Goal: Task Accomplishment & Management: Manage account settings

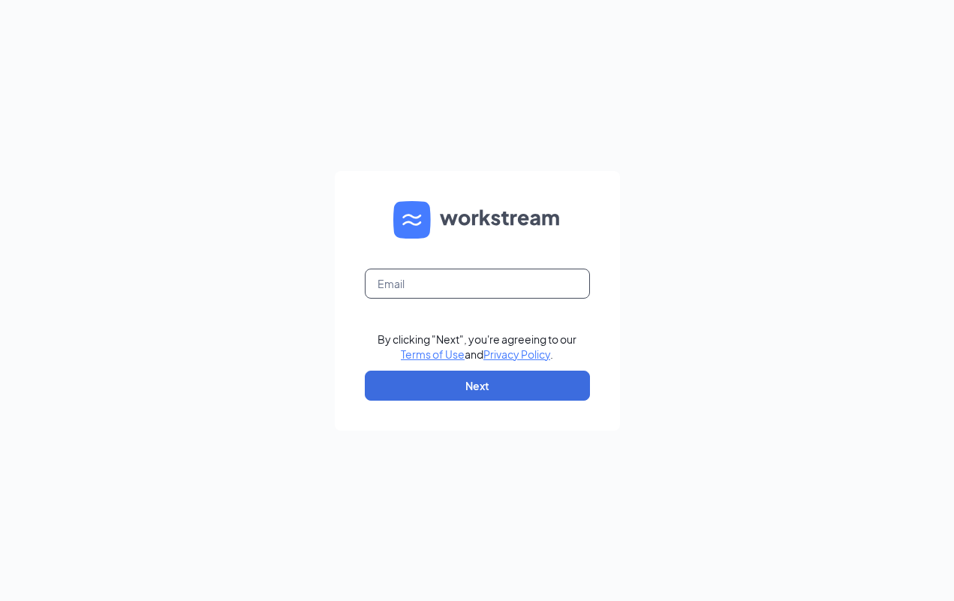
click at [462, 273] on input "text" at bounding box center [477, 284] width 225 height 30
type input "[EMAIL_ADDRESS][DOMAIN_NAME]"
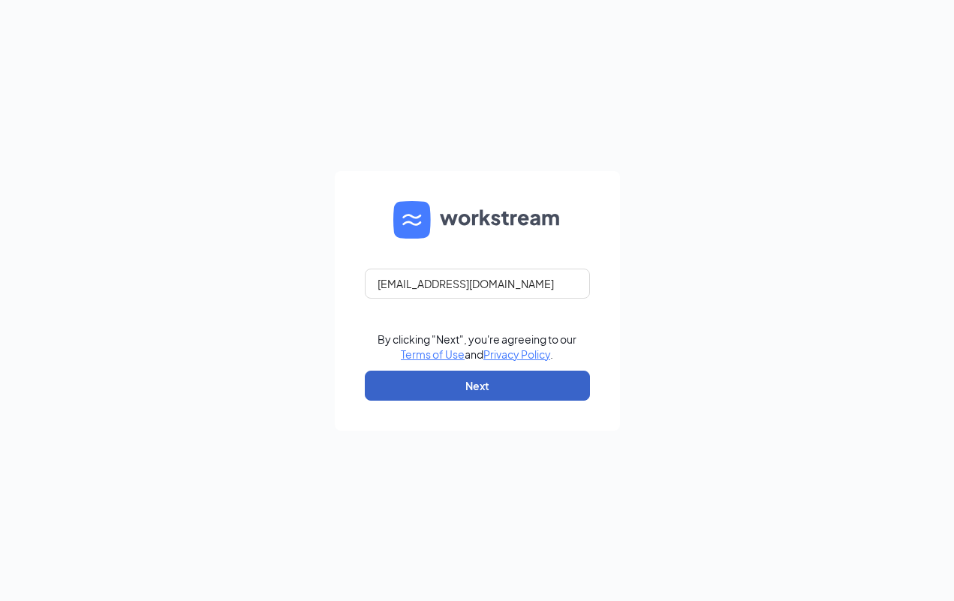
click at [418, 387] on button "Next" at bounding box center [477, 386] width 225 height 30
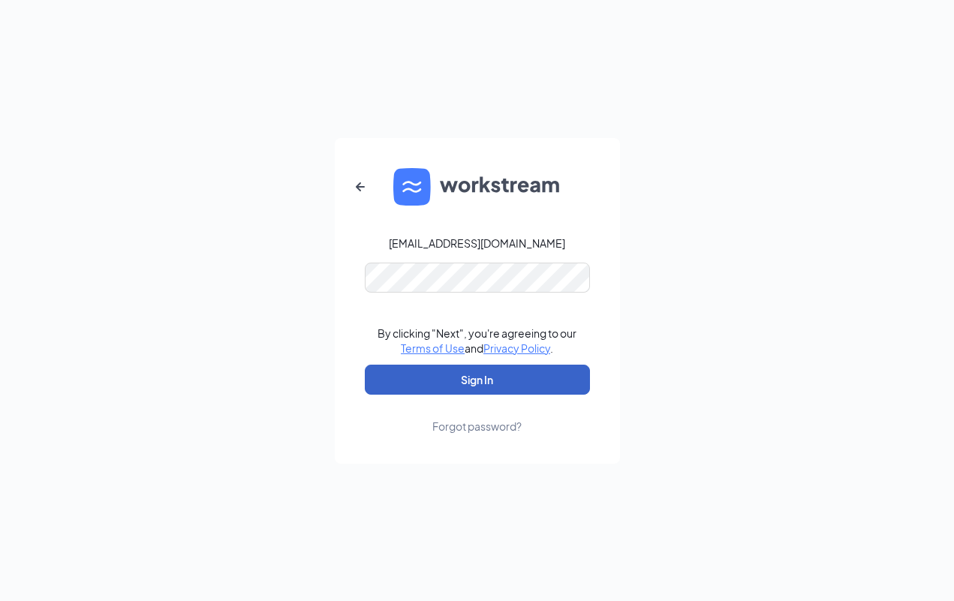
click at [458, 379] on button "Sign In" at bounding box center [477, 380] width 225 height 30
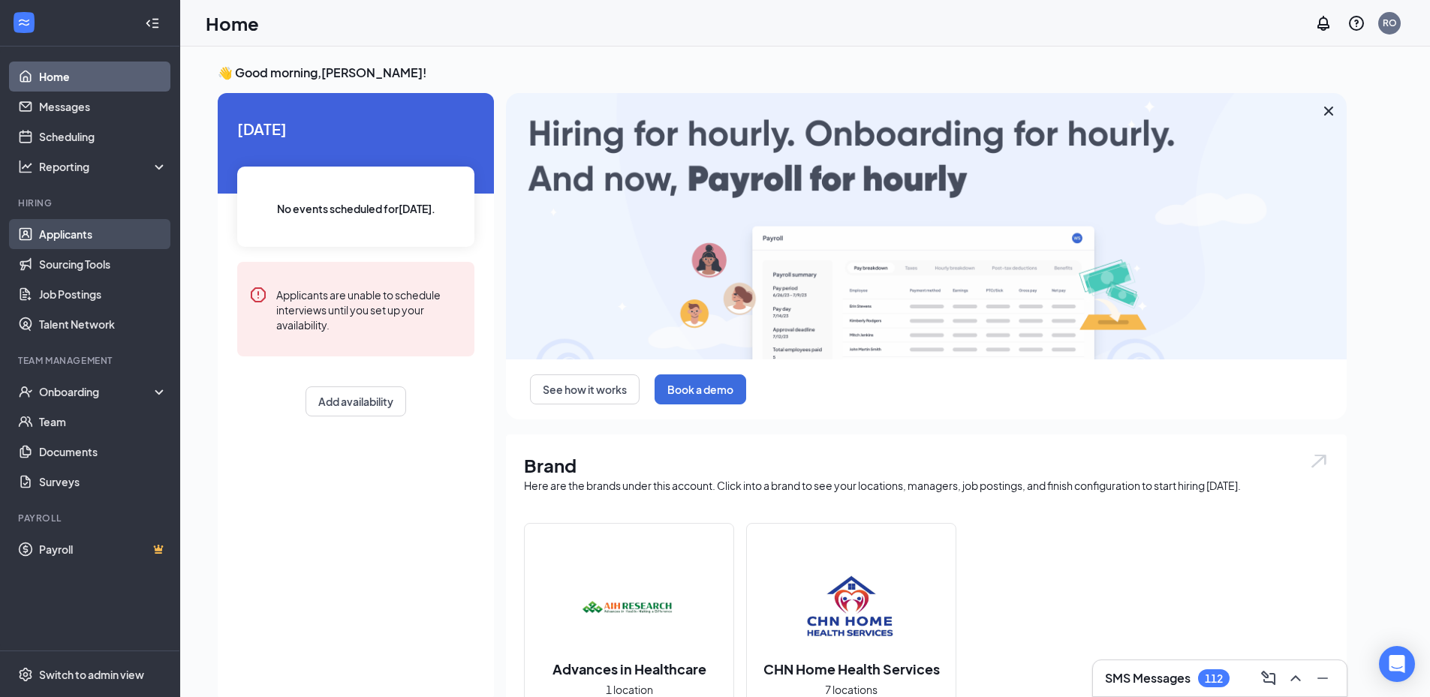
click at [97, 231] on link "Applicants" at bounding box center [103, 234] width 128 height 30
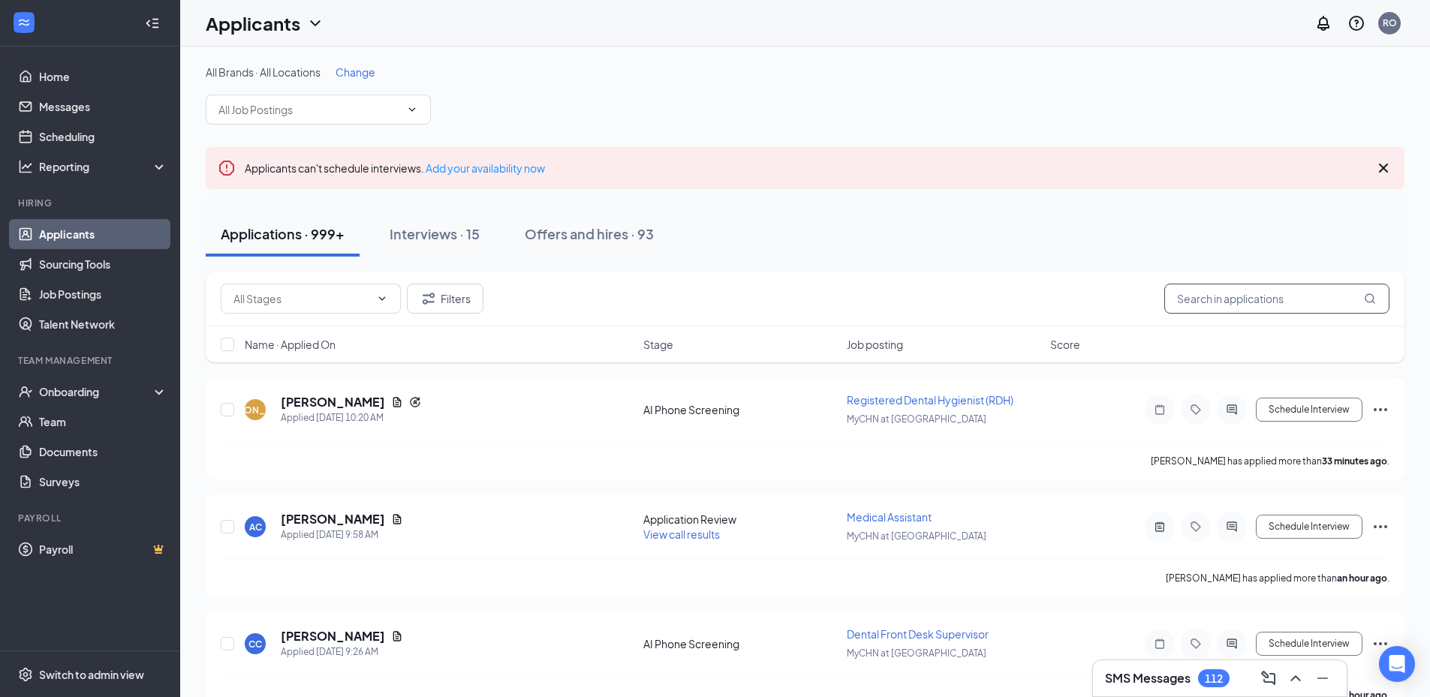
click at [953, 293] on input "text" at bounding box center [1276, 299] width 225 height 30
type input "[PERSON_NAME]"
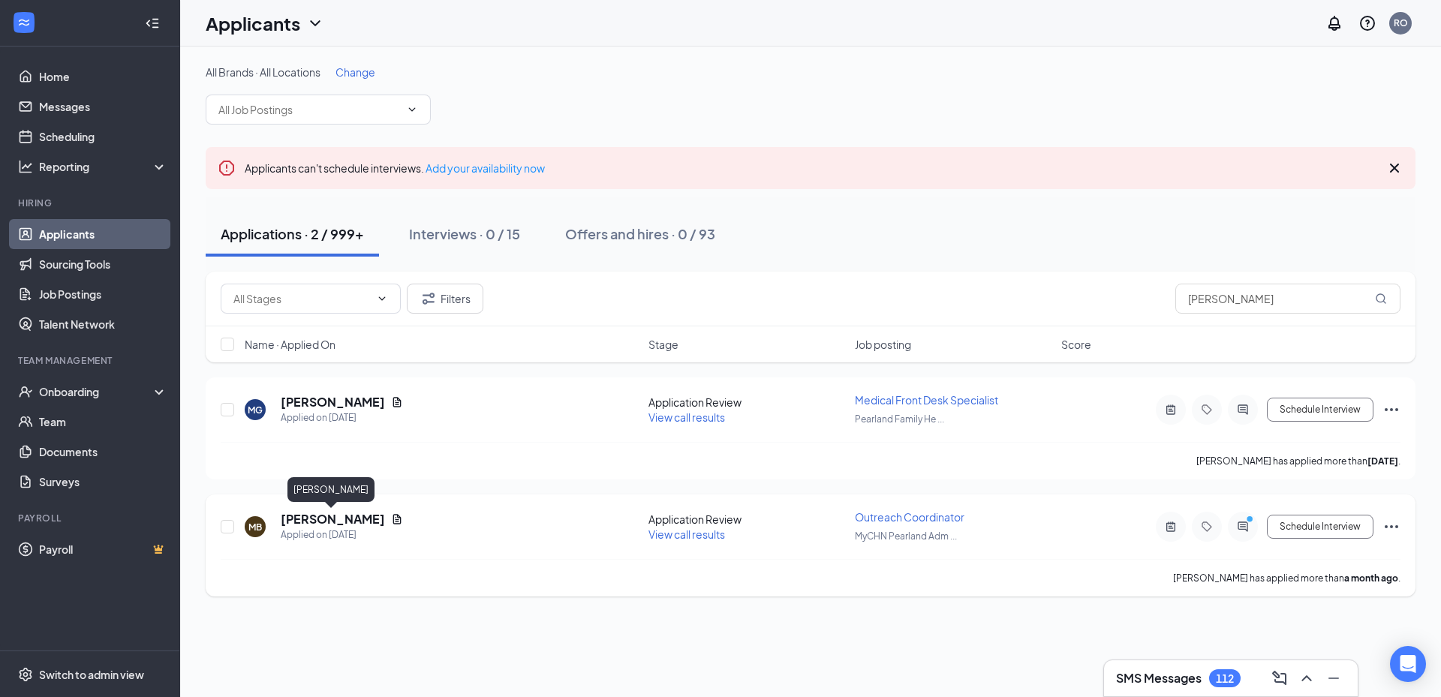
click at [335, 520] on h5 "[PERSON_NAME]" at bounding box center [333, 519] width 104 height 17
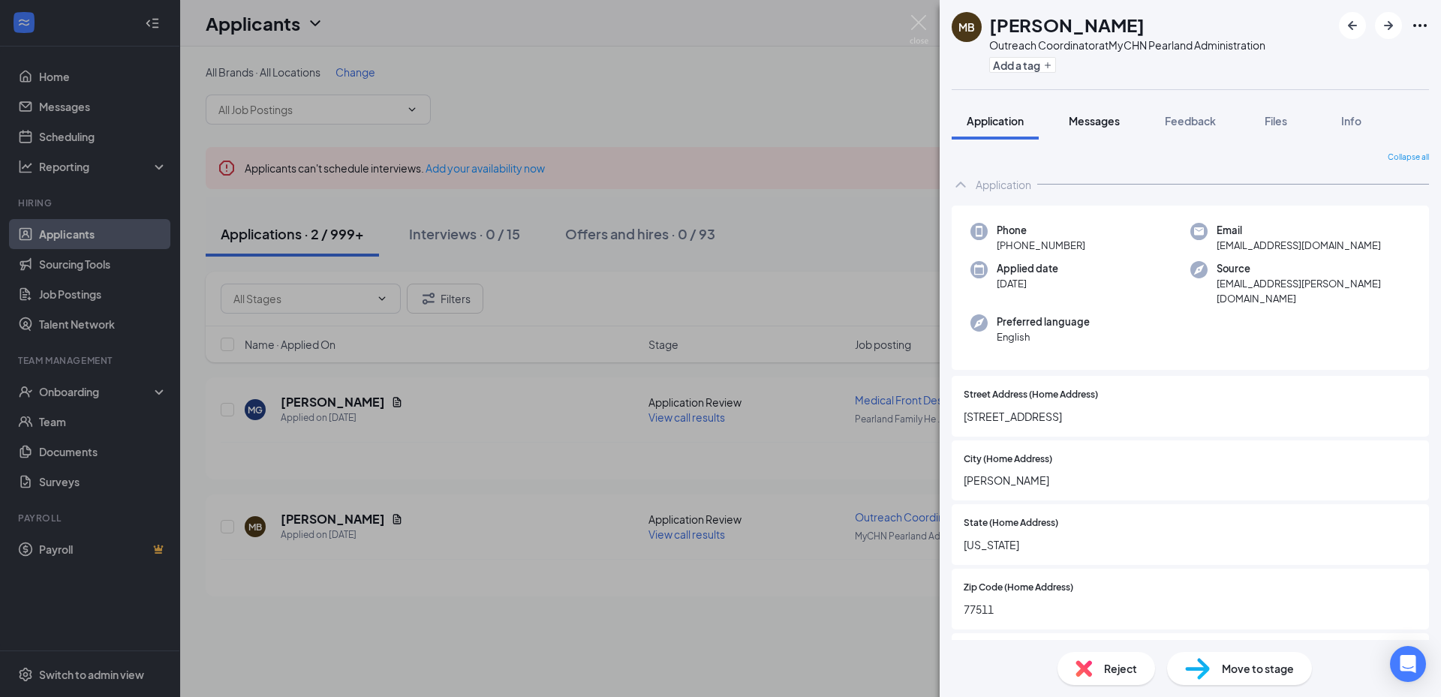
click at [953, 126] on span "Messages" at bounding box center [1094, 121] width 51 height 14
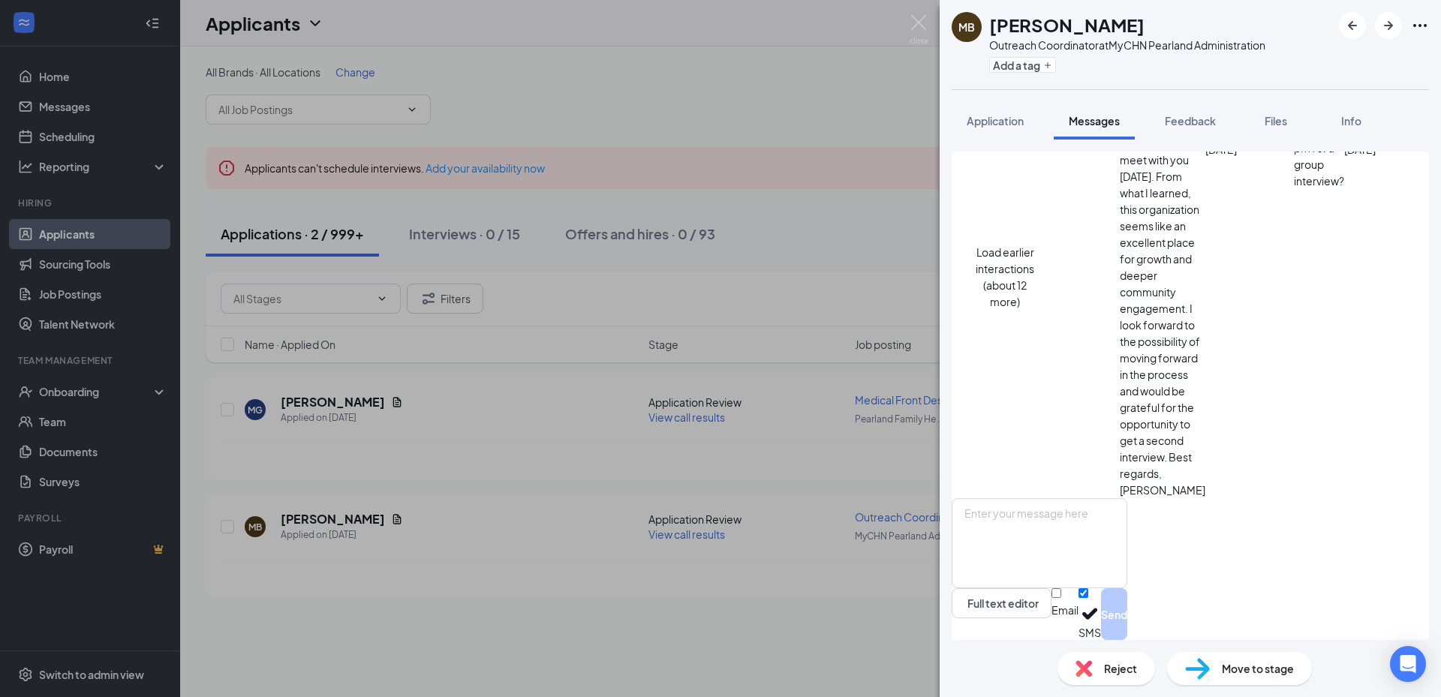
scroll to position [946, 0]
drag, startPoint x: 1005, startPoint y: 113, endPoint x: 1020, endPoint y: 149, distance: 39.0
click at [953, 113] on div "Application" at bounding box center [995, 120] width 57 height 15
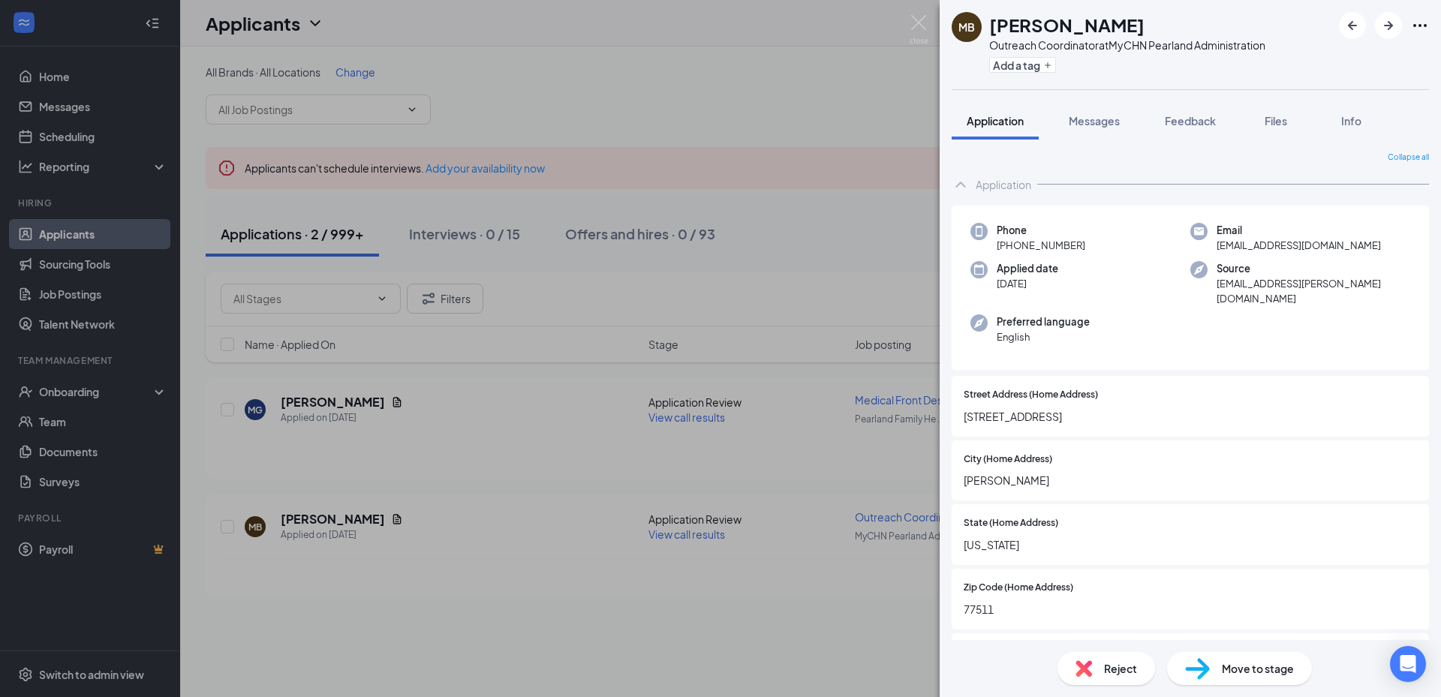
click at [907, 22] on div "MB [PERSON_NAME] Outreach Coordinator at MyCHN Pearland Administration Add a ta…" at bounding box center [720, 348] width 1441 height 697
